Goal: Navigation & Orientation: Find specific page/section

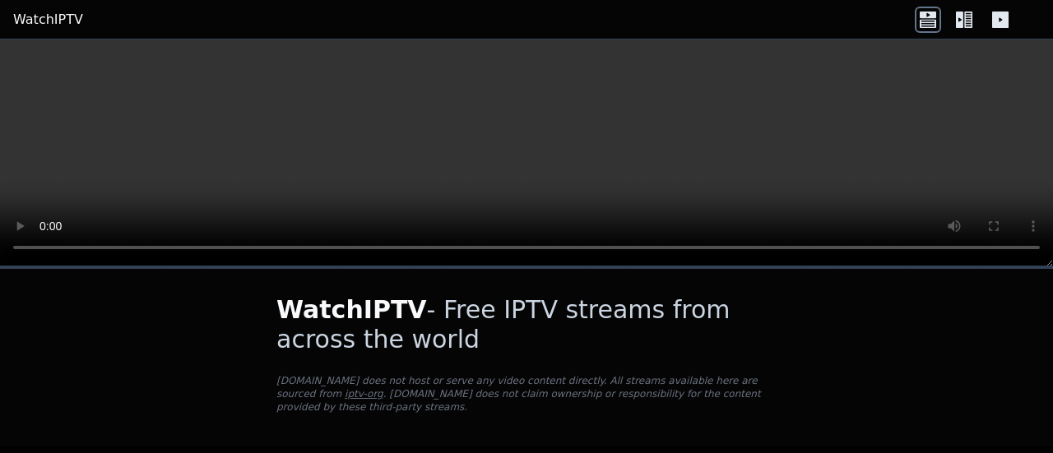
scroll to position [274, 0]
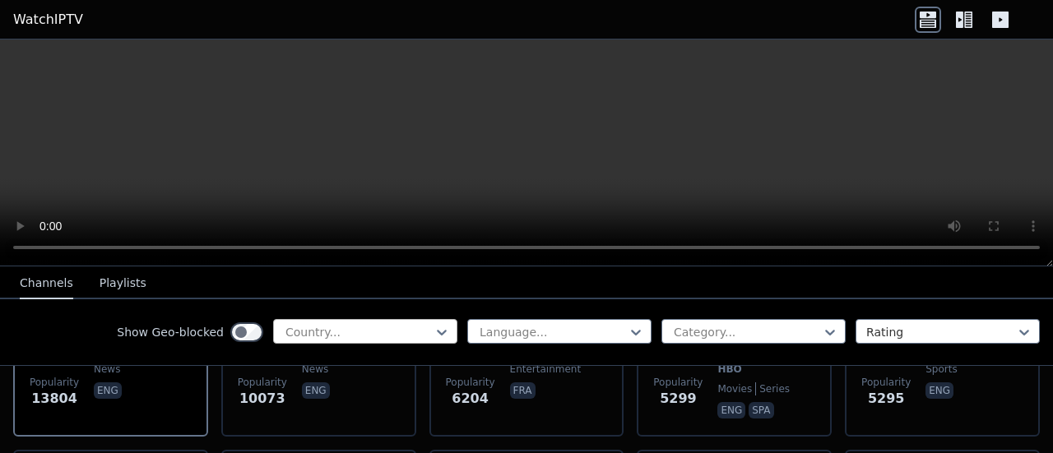
click at [376, 336] on div at bounding box center [359, 332] width 150 height 16
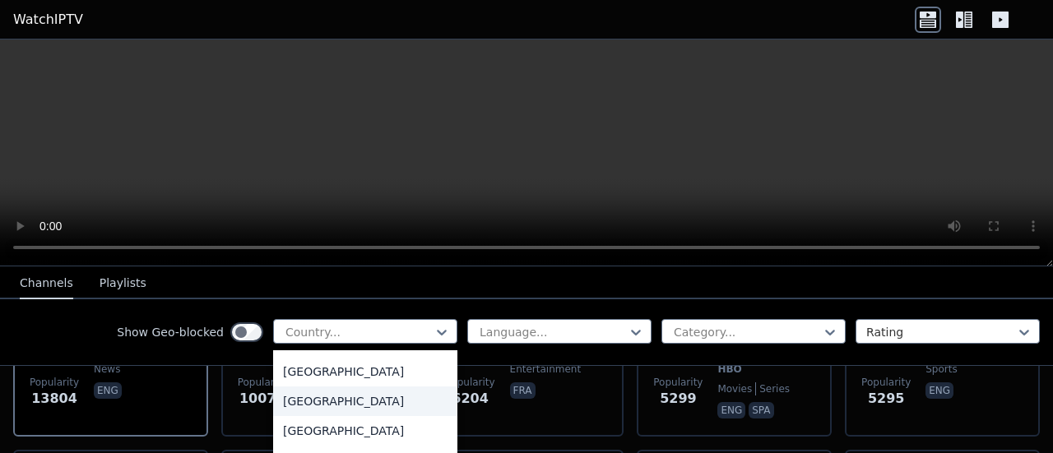
scroll to position [5739, 0]
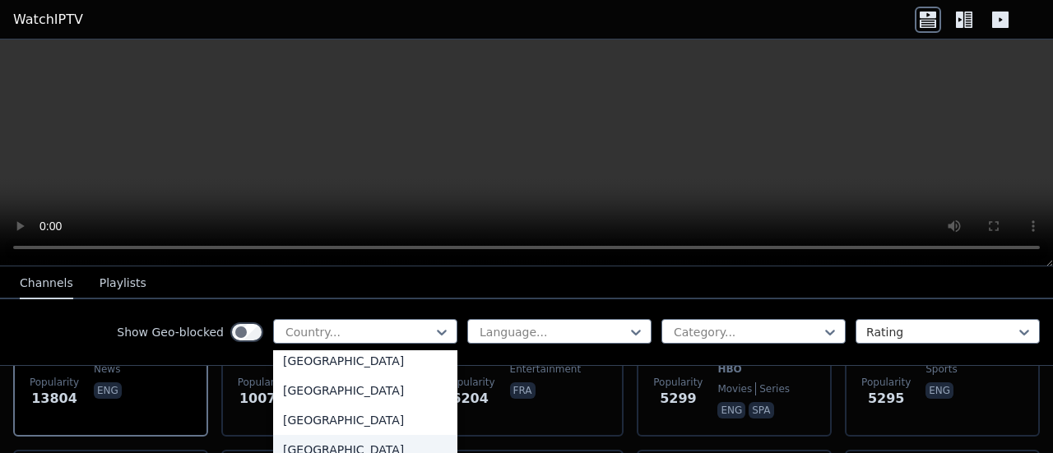
click at [350, 440] on div "[GEOGRAPHIC_DATA]" at bounding box center [365, 450] width 184 height 30
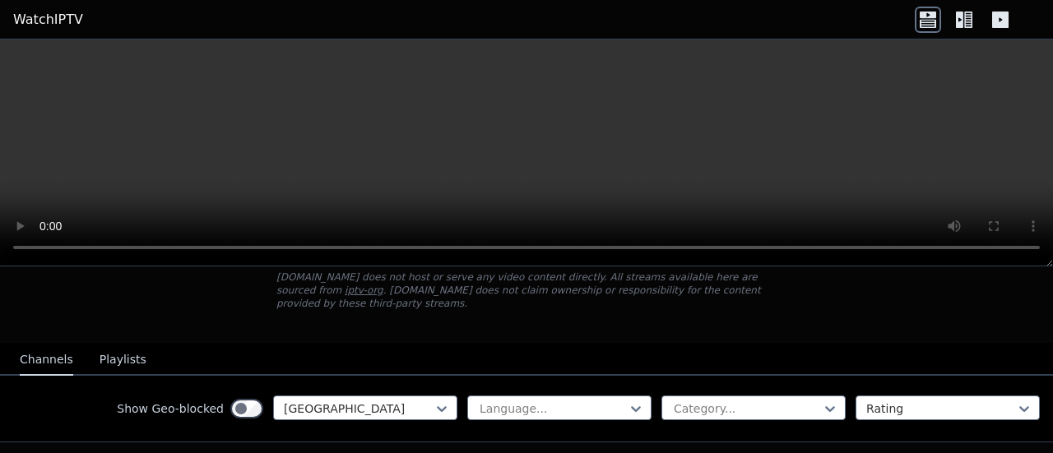
scroll to position [274, 0]
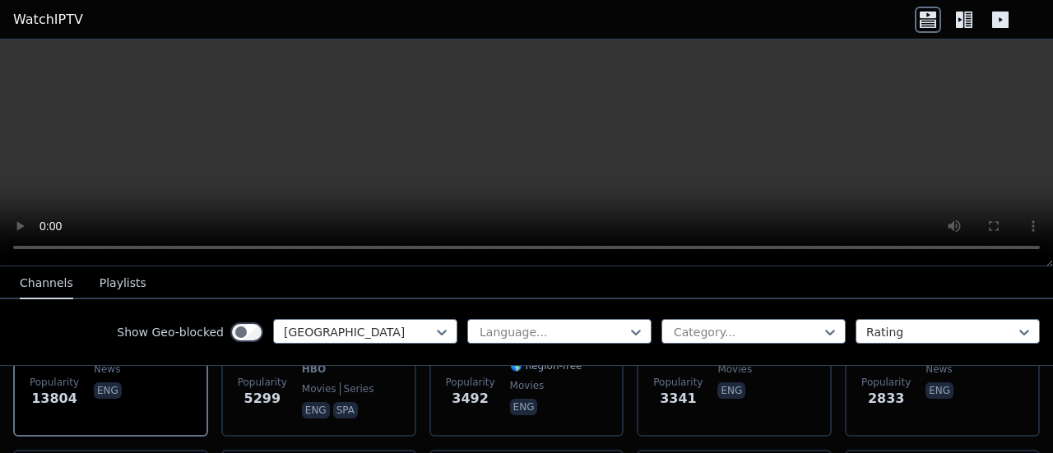
click at [962, 16] on icon at bounding box center [959, 20] width 7 height 16
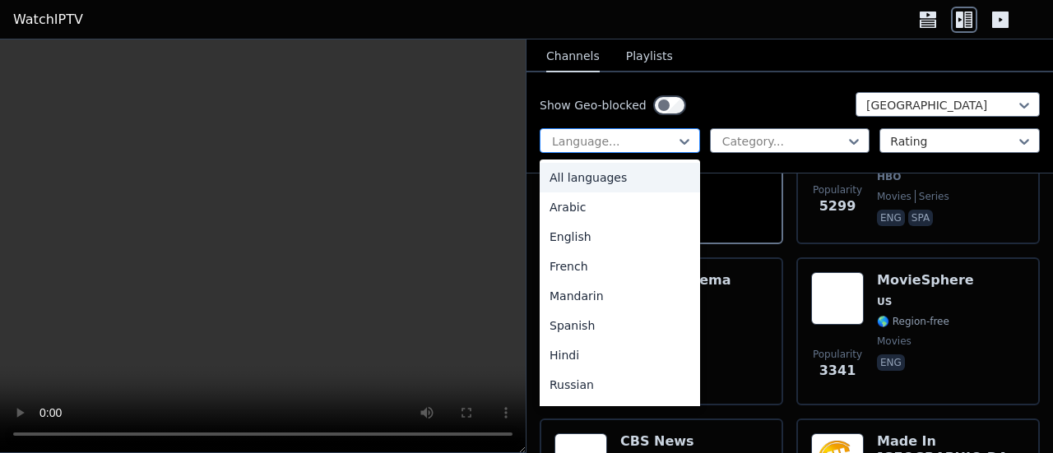
click at [655, 144] on div at bounding box center [613, 141] width 126 height 16
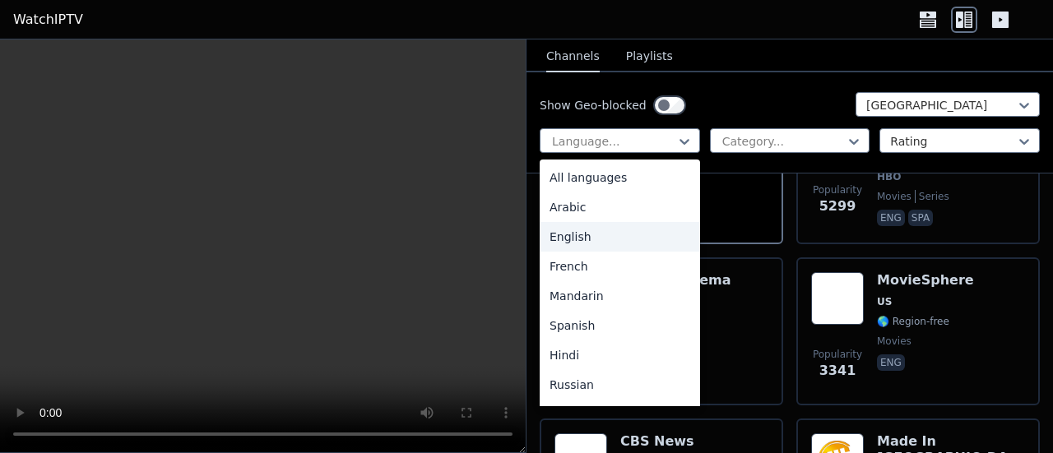
click at [604, 239] on div "English" at bounding box center [620, 237] width 160 height 30
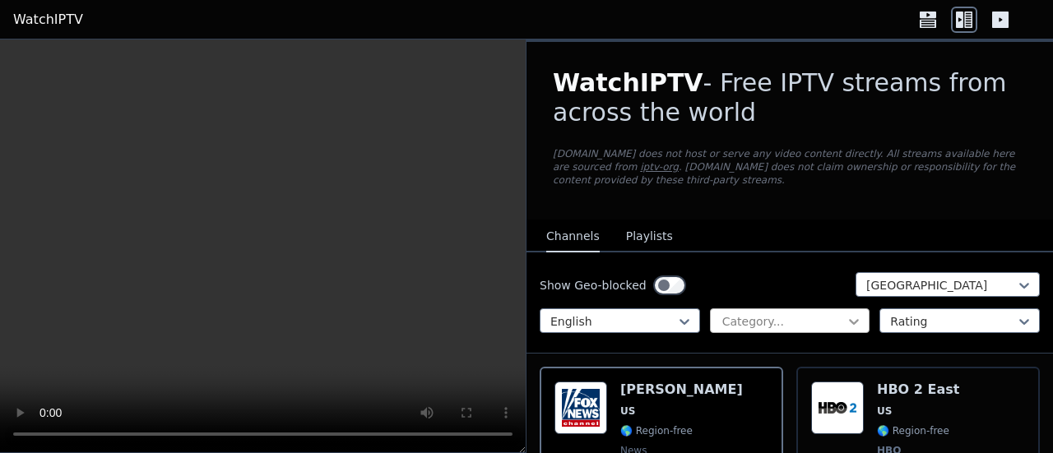
click at [850, 322] on icon at bounding box center [855, 322] width 10 height 6
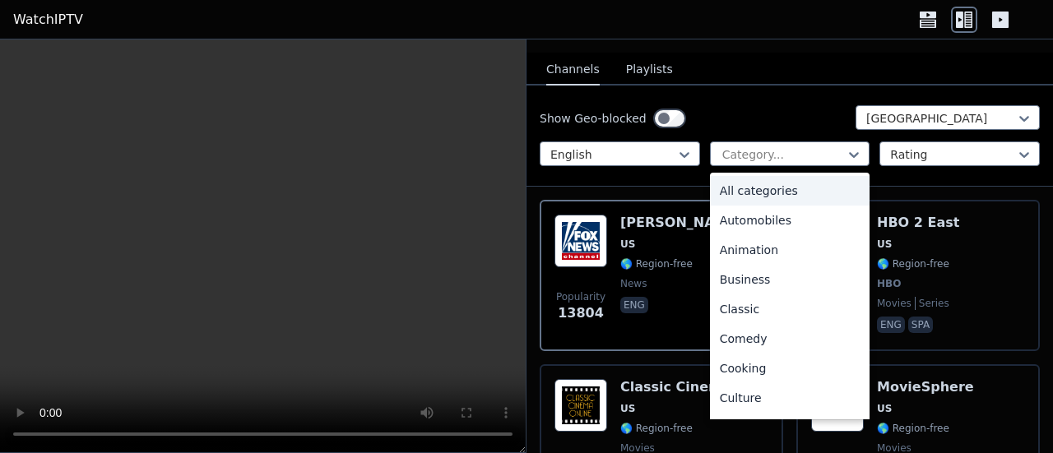
click at [777, 188] on div "All categories" at bounding box center [790, 191] width 160 height 30
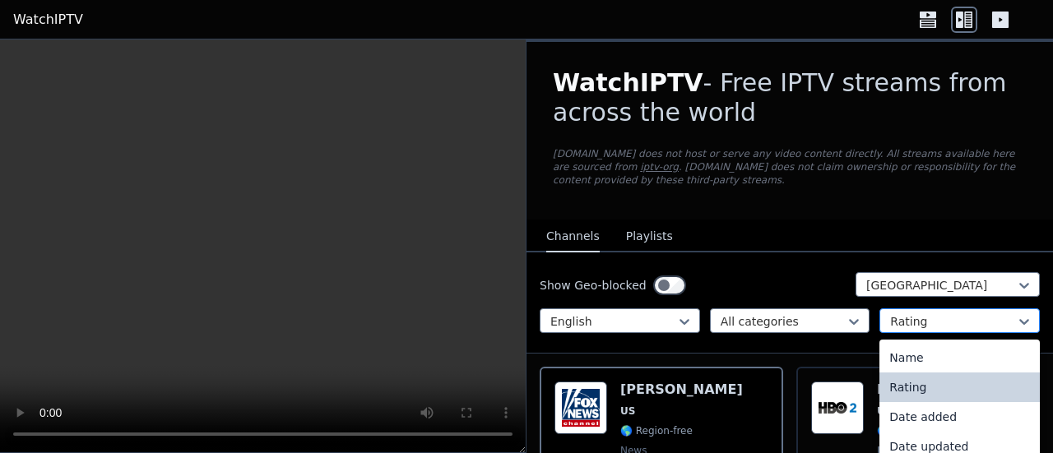
click at [967, 321] on div at bounding box center [953, 321] width 126 height 16
click at [934, 387] on div "Rating" at bounding box center [959, 388] width 160 height 30
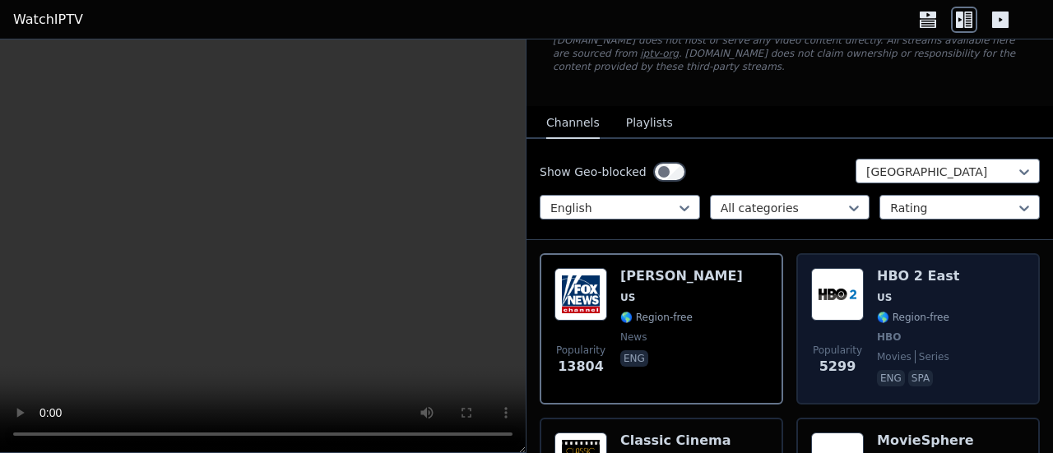
scroll to position [137, 0]
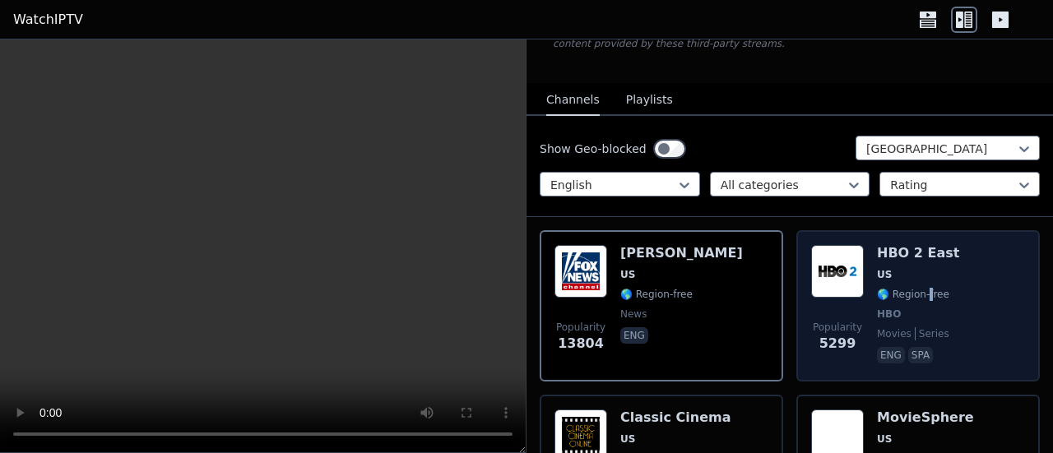
click at [921, 292] on span "🌎 Region-free" at bounding box center [913, 294] width 72 height 13
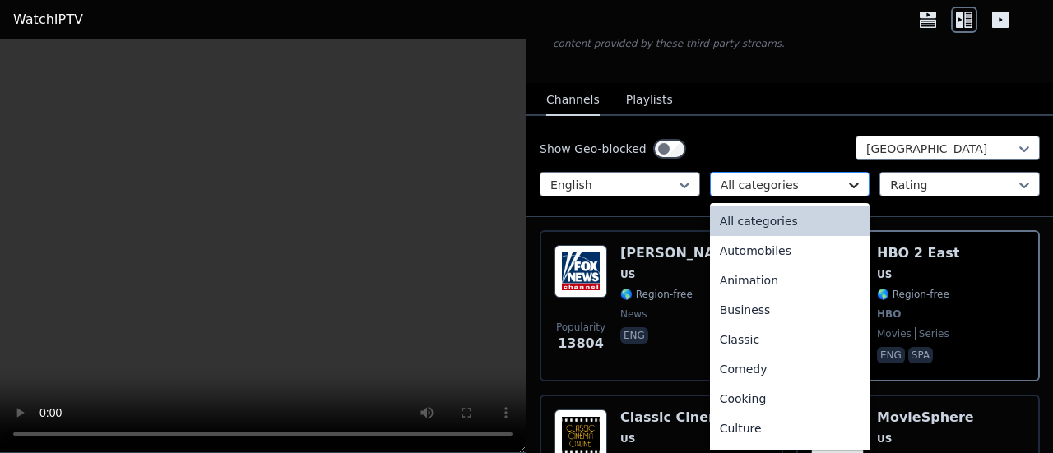
click at [846, 180] on icon at bounding box center [854, 185] width 16 height 16
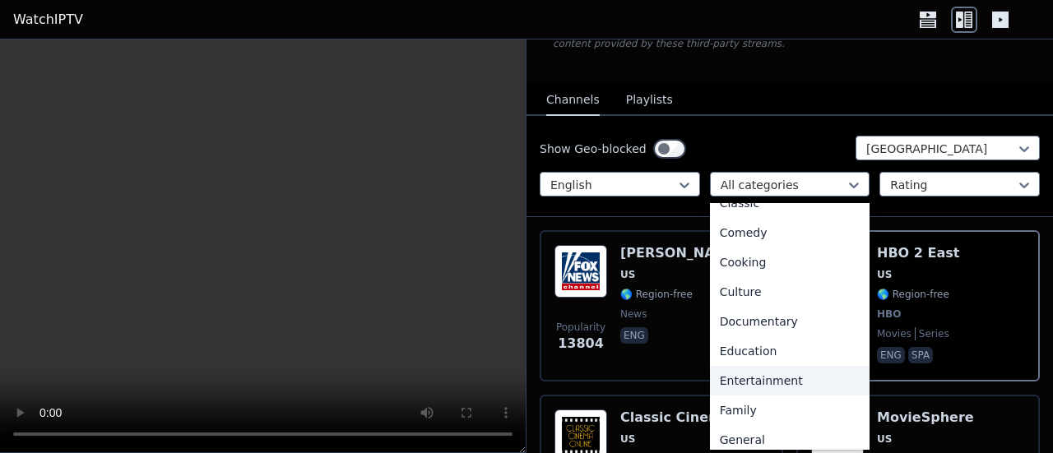
scroll to position [274, 0]
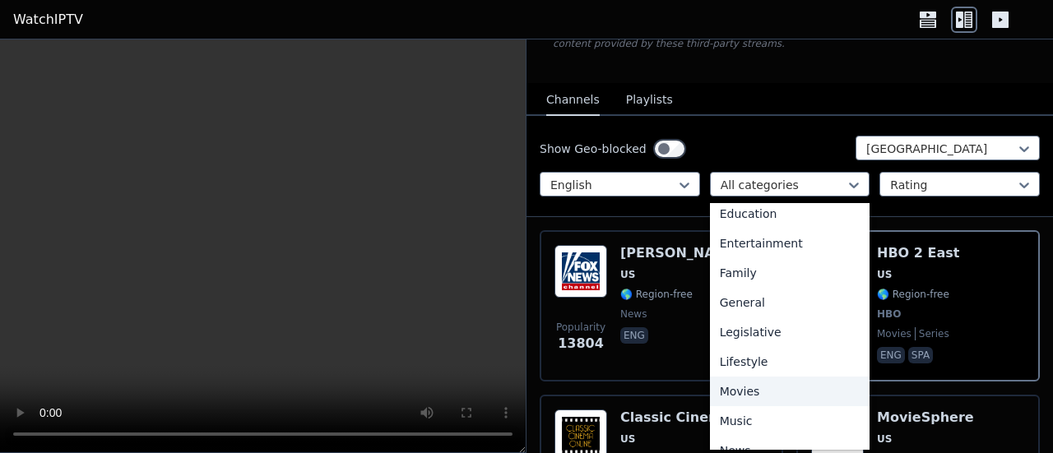
click at [780, 395] on div "Movies" at bounding box center [790, 392] width 160 height 30
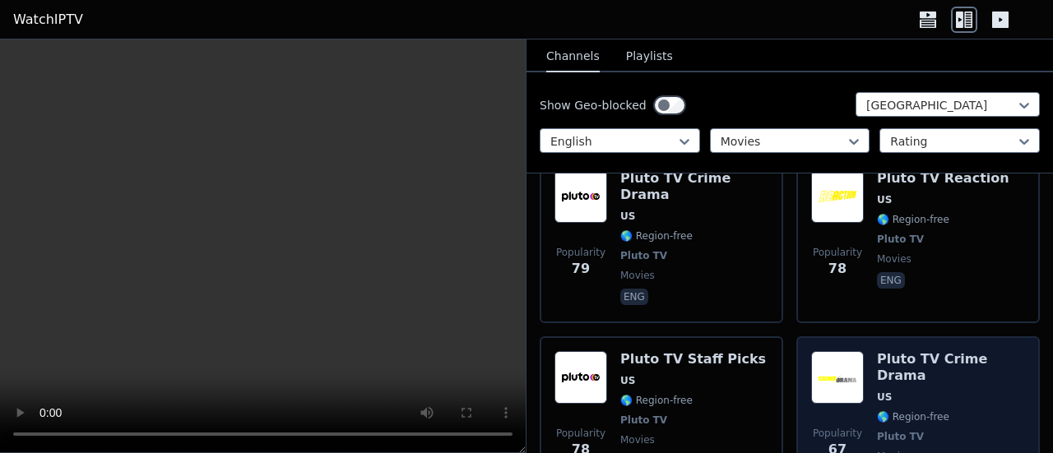
scroll to position [3253, 0]
